Goal: Book appointment/travel/reservation

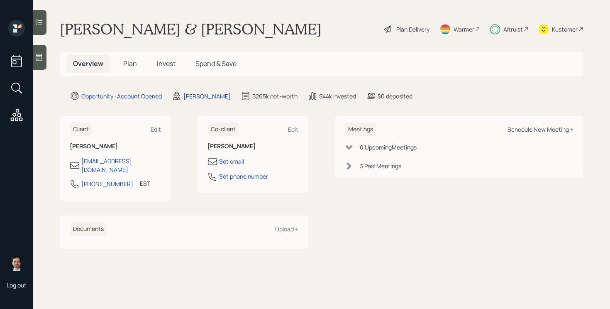
click at [557, 131] on div "Schedule New Meeting +" at bounding box center [541, 129] width 66 height 8
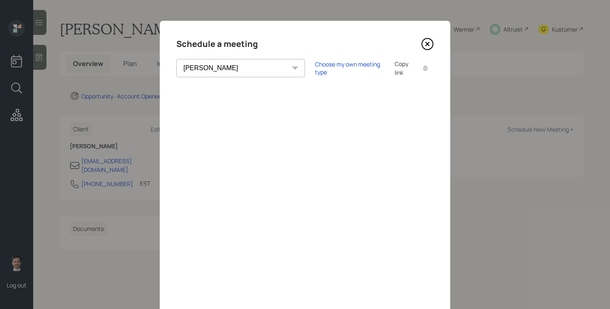
click at [234, 74] on select "[PERSON_NAME] [PERSON_NAME] [PERSON_NAME] [PERSON_NAME] [PERSON_NAME] [PERSON_N…" at bounding box center [240, 68] width 129 height 18
select select "ade3b313-576a-42c5-b346-1eb294908ae6"
click at [176, 59] on select "[PERSON_NAME] [PERSON_NAME] [PERSON_NAME] [PERSON_NAME] [PERSON_NAME] [PERSON_N…" at bounding box center [240, 68] width 129 height 18
click at [315, 76] on div "Choose my own meeting type Copy link Copy text" at bounding box center [374, 67] width 119 height 17
click at [315, 66] on div "Choose my own meeting type" at bounding box center [350, 68] width 70 height 16
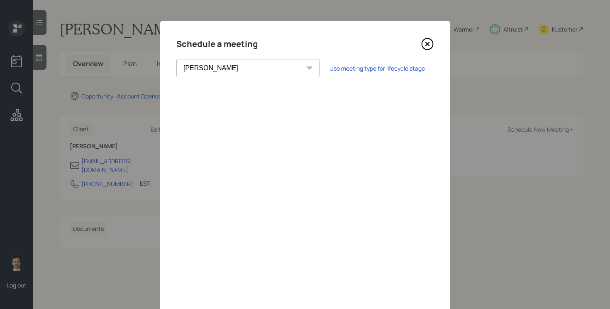
click at [431, 39] on icon at bounding box center [427, 44] width 11 height 11
